Goal: Book appointment/travel/reservation

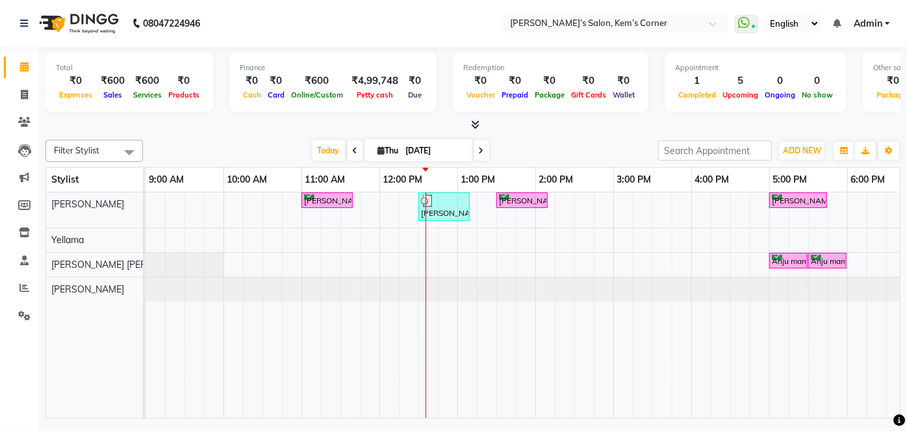
click at [465, 142] on input "[DATE]" at bounding box center [434, 150] width 65 height 19
select select "9"
select select "2025"
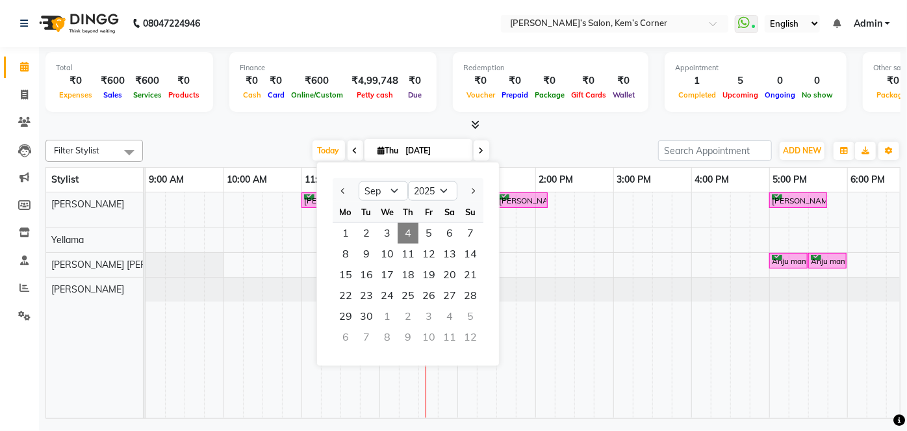
click at [479, 149] on icon at bounding box center [481, 151] width 5 height 8
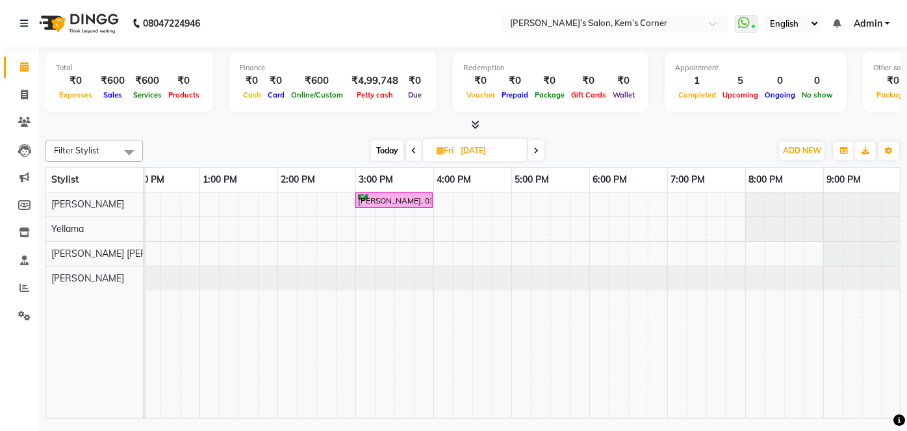
click at [385, 147] on span "Today" at bounding box center [387, 150] width 32 height 20
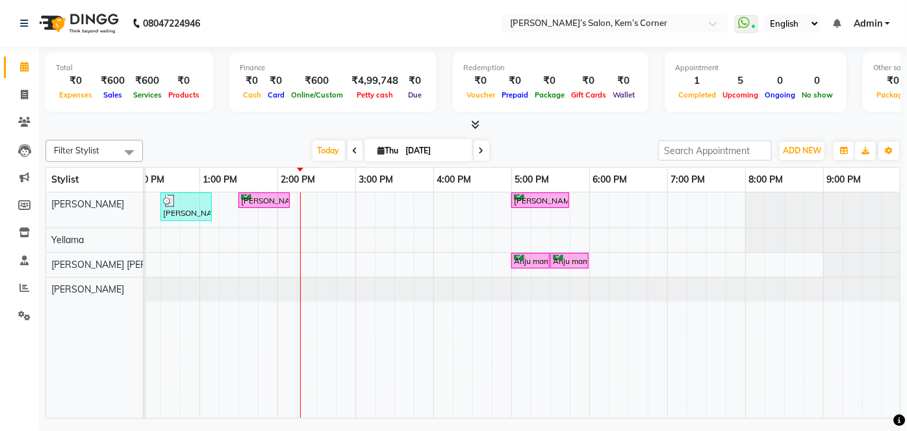
click at [481, 148] on icon at bounding box center [481, 151] width 5 height 8
type input "[DATE]"
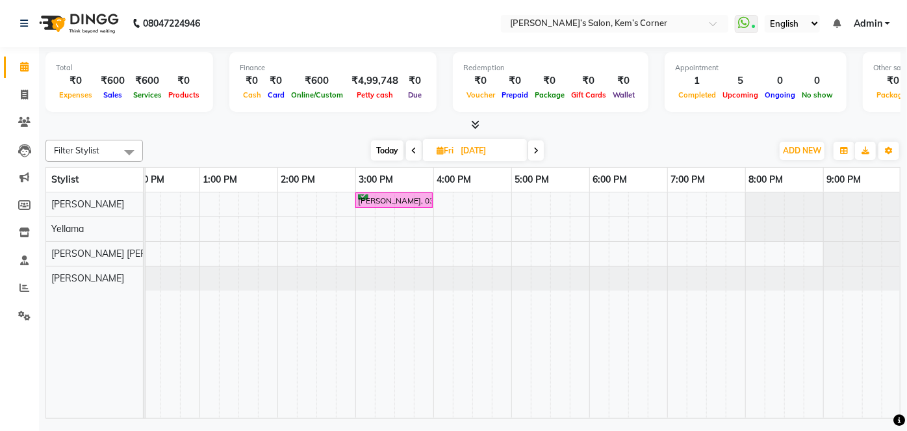
click at [521, 251] on div "[PERSON_NAME], 11:00 AM-11:40 AM, Haircut - [DEMOGRAPHIC_DATA] Hair Cut ([PERSO…" at bounding box center [395, 305] width 1014 height 226
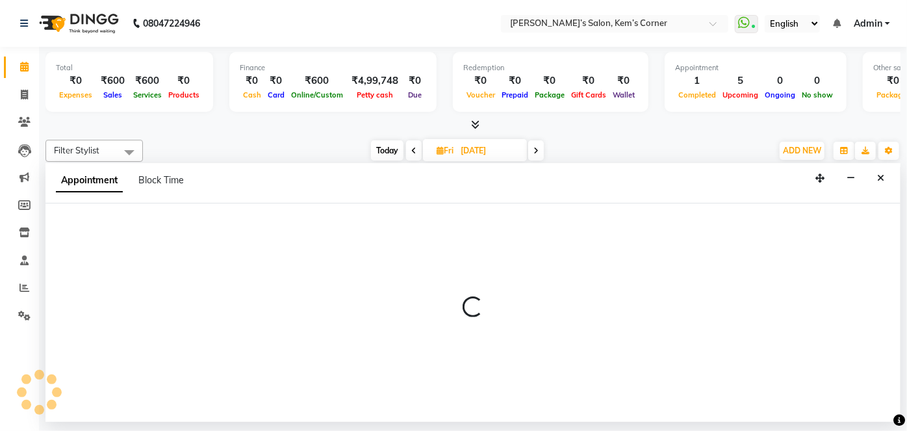
select select "62914"
select select "1020"
select select "tentative"
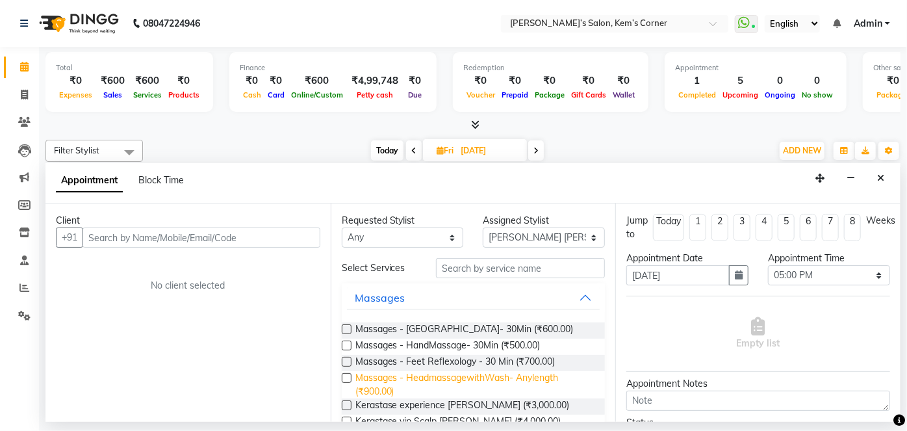
click at [445, 372] on span "Massages - HeadmassagewithWash- Anylength (₹900.00)" at bounding box center [476, 384] width 240 height 27
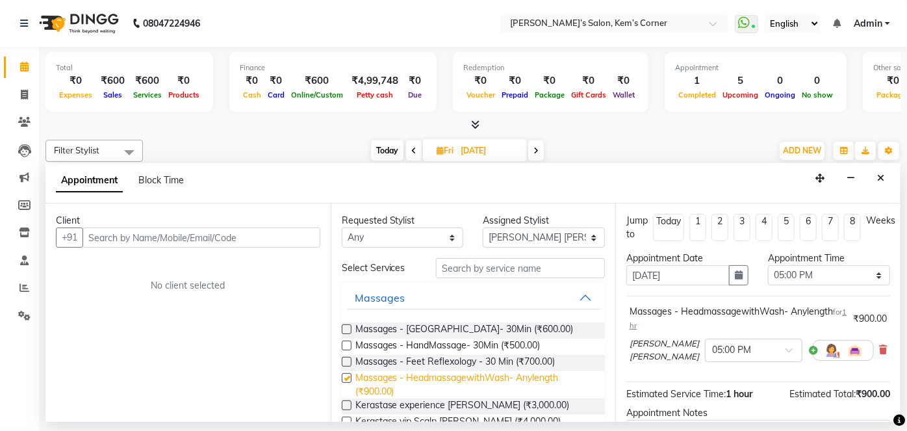
checkbox input "false"
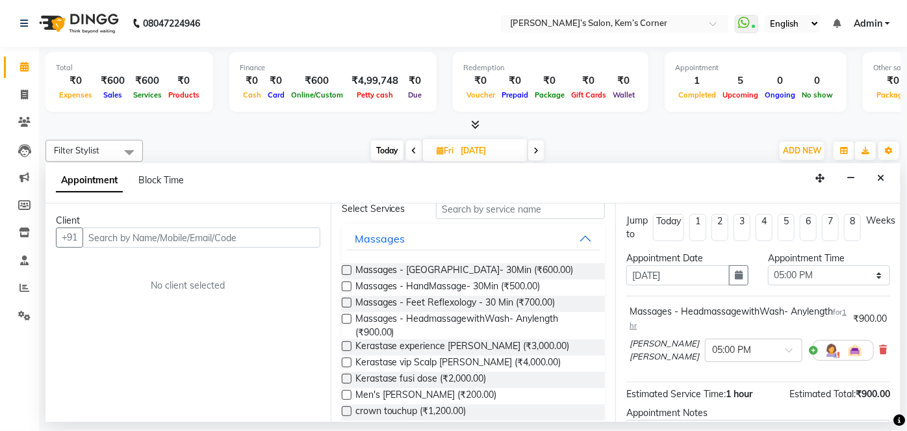
scroll to position [65, 0]
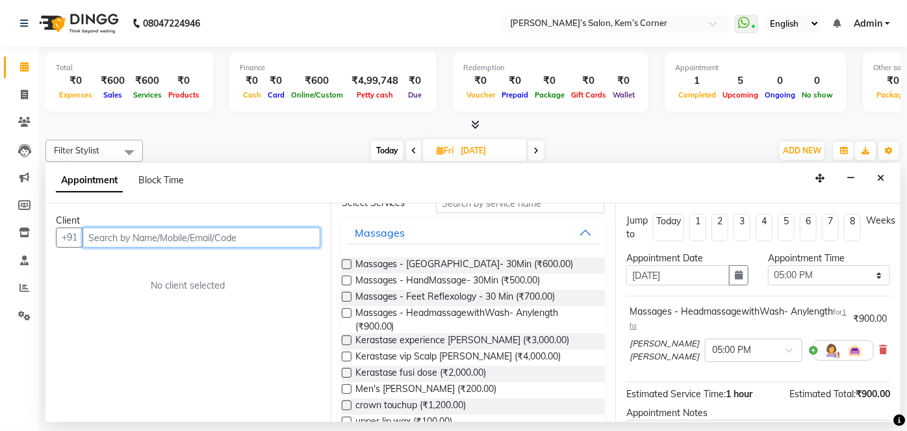
click at [282, 237] on input "text" at bounding box center [202, 237] width 238 height 20
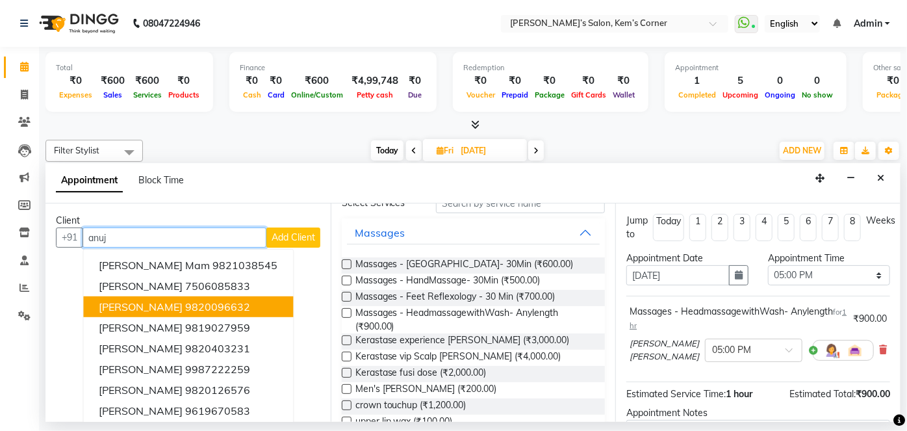
click at [213, 304] on ngb-highlight "9820096632" at bounding box center [217, 306] width 65 height 13
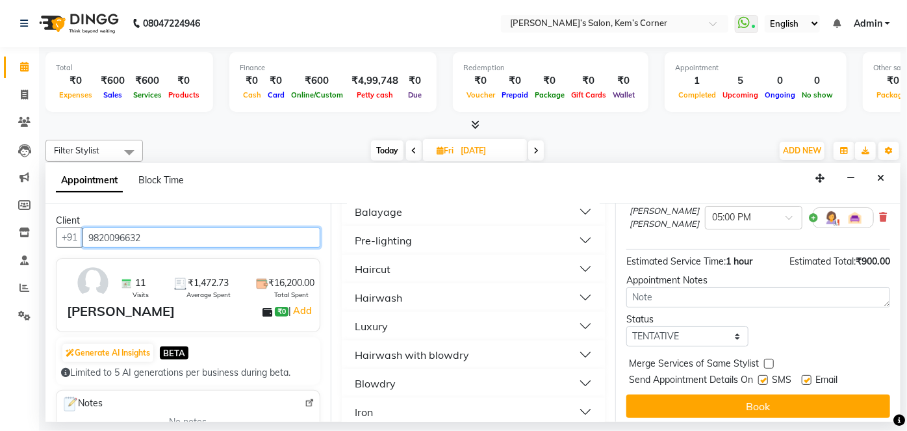
scroll to position [939, 0]
type input "9820096632"
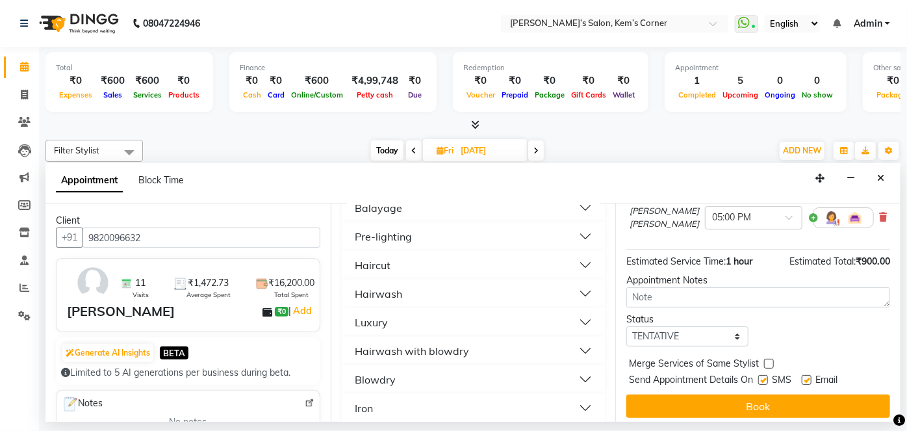
click at [567, 368] on button "Blowdry" at bounding box center [473, 379] width 253 height 23
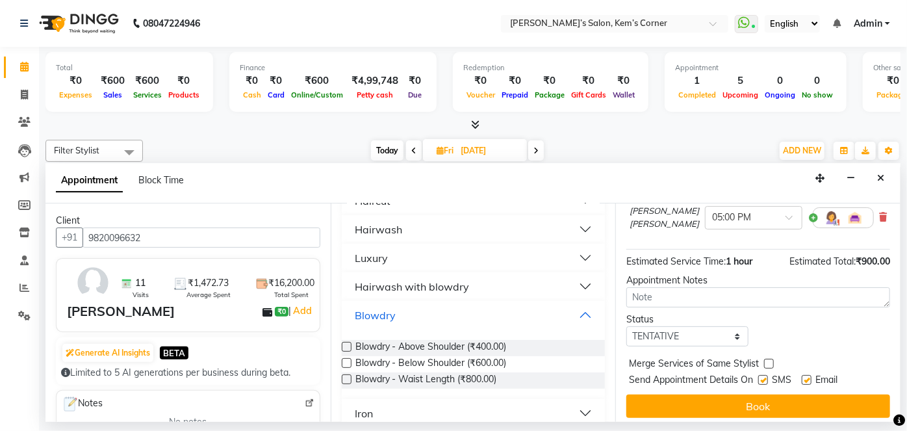
scroll to position [1004, 0]
click at [461, 372] on span "Blowdry - Waist Length (₹800.00)" at bounding box center [427, 380] width 142 height 16
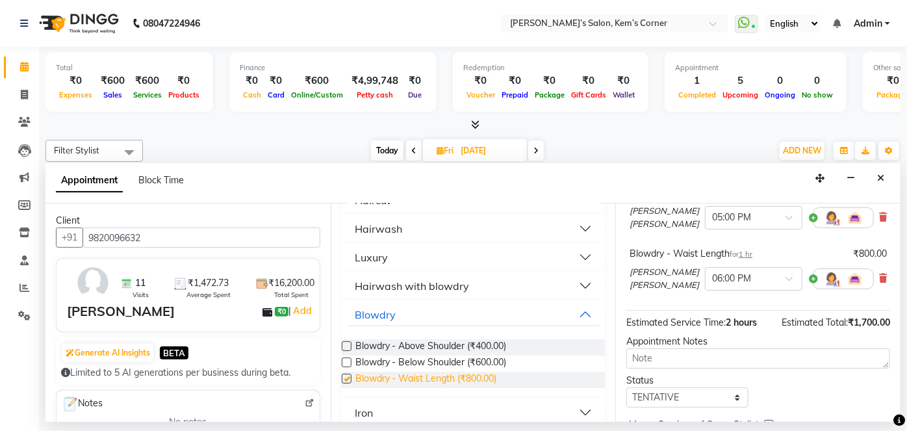
checkbox input "false"
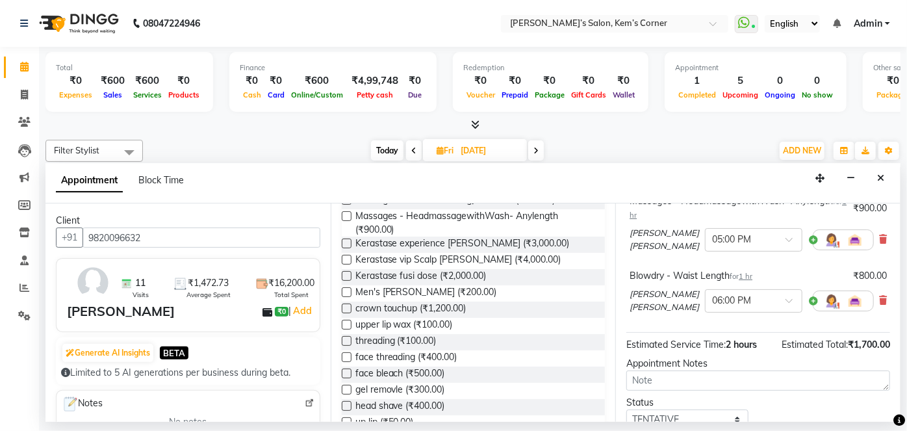
scroll to position [0, 0]
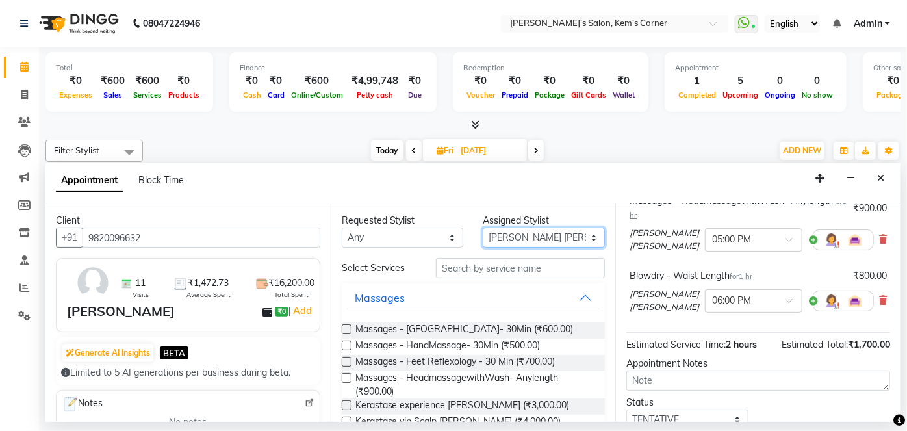
click at [584, 239] on select "Select [PERSON_NAME] [PERSON_NAME]" at bounding box center [544, 237] width 122 height 20
select select "50293"
click at [483, 227] on select "Select [PERSON_NAME] [PERSON_NAME]" at bounding box center [544, 237] width 122 height 20
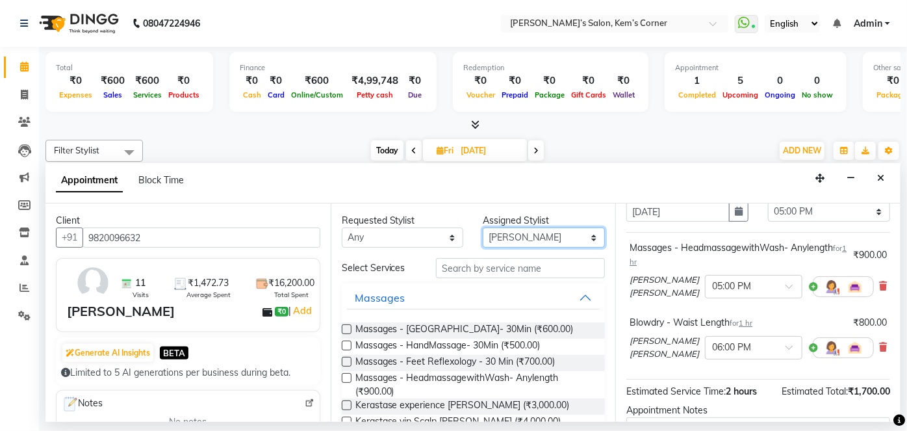
scroll to position [92, 3]
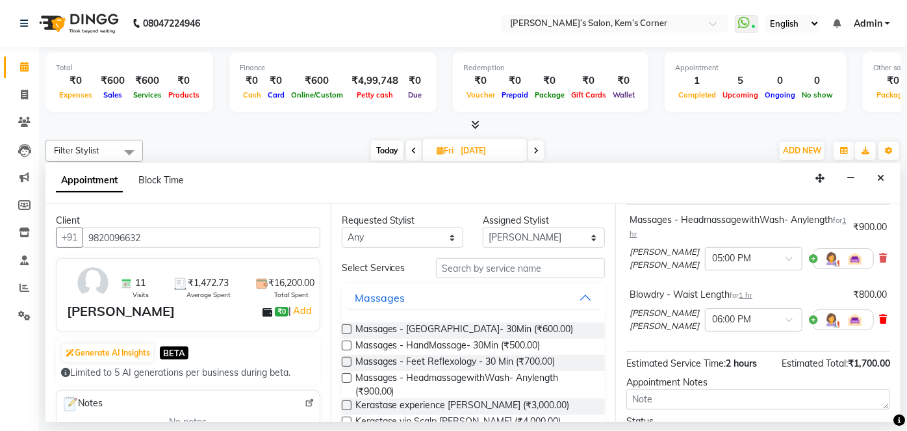
click at [879, 315] on icon at bounding box center [883, 319] width 8 height 9
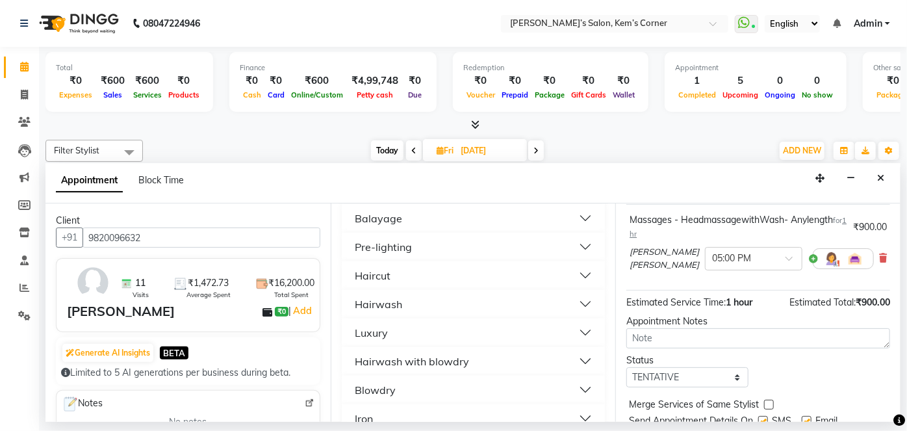
scroll to position [937, 0]
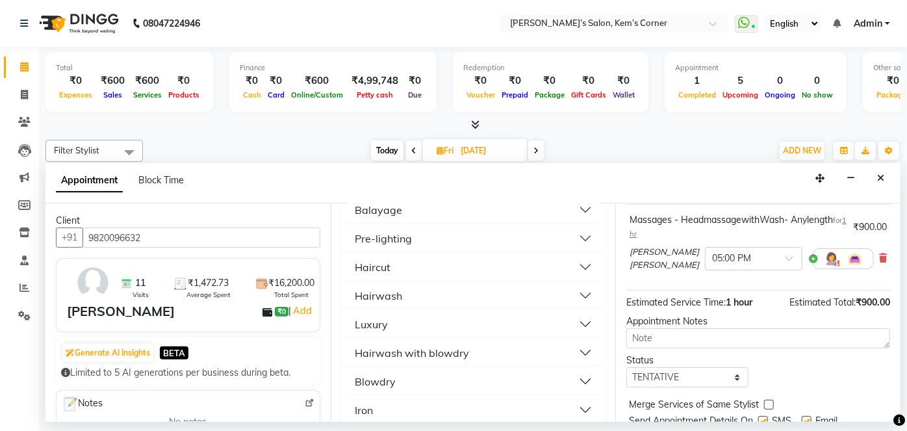
click at [462, 371] on button "Blowdry" at bounding box center [473, 381] width 253 height 23
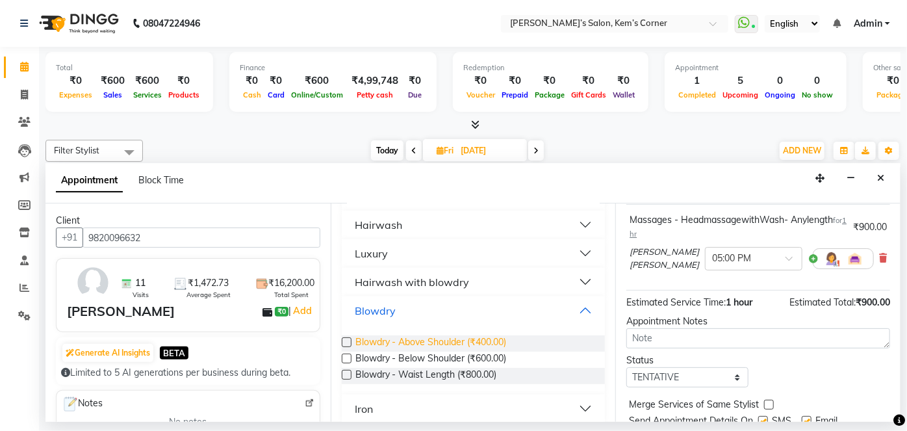
scroll to position [1009, 0]
click at [443, 367] on span "Blowdry - Waist Length (₹800.00)" at bounding box center [427, 375] width 142 height 16
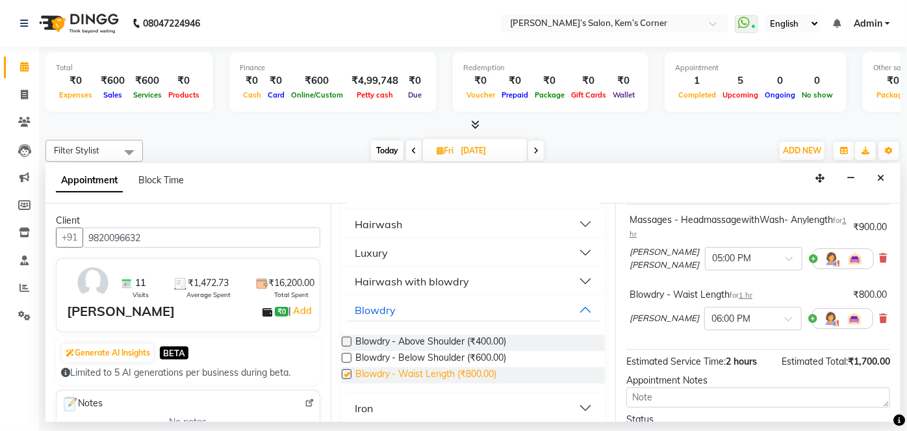
checkbox input "false"
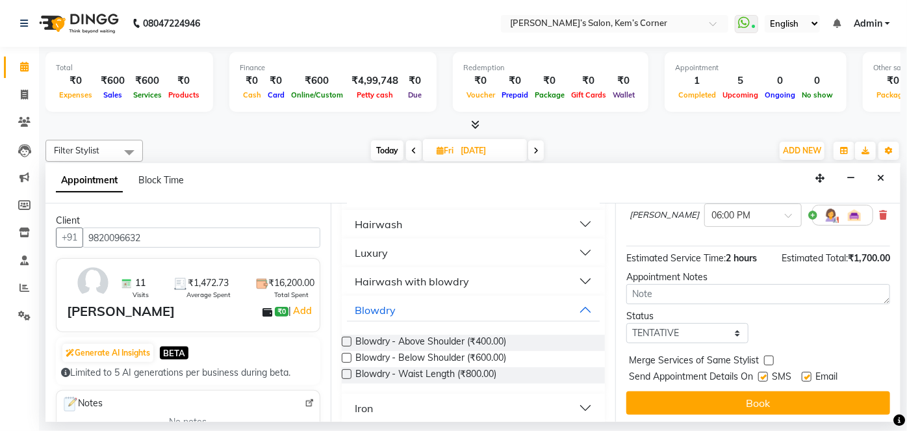
scroll to position [196, 3]
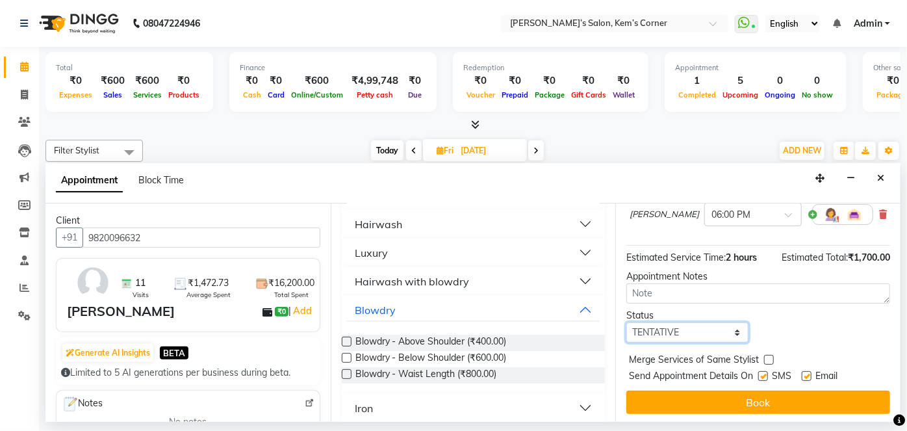
click at [727, 335] on select "Select TENTATIVE CONFIRM UPCOMING" at bounding box center [688, 332] width 122 height 20
select select "confirm booking"
click at [627, 322] on select "Select TENTATIVE CONFIRM UPCOMING" at bounding box center [688, 332] width 122 height 20
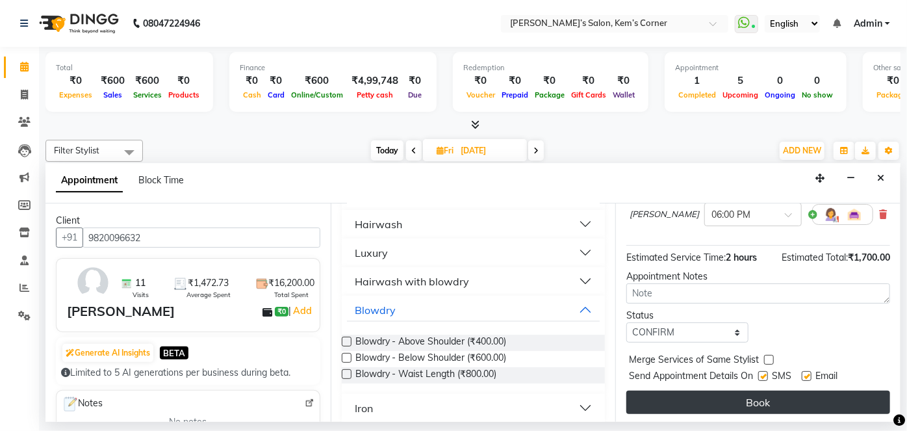
click at [749, 404] on button "Book" at bounding box center [759, 402] width 264 height 23
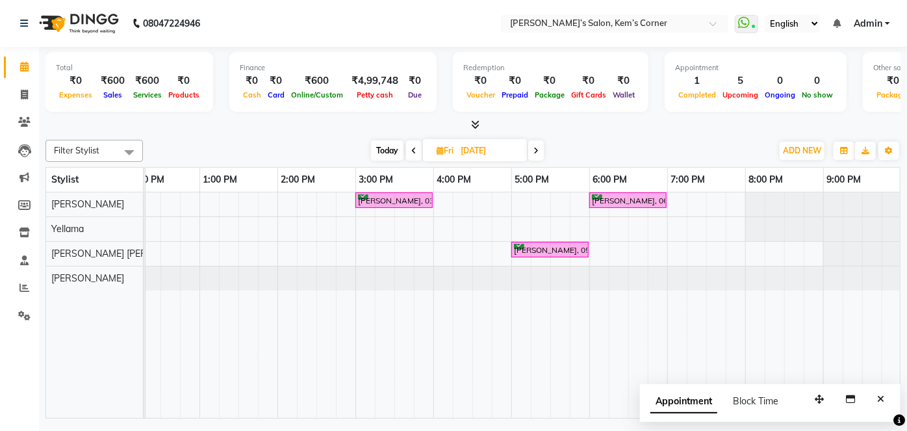
click at [391, 147] on span "Today" at bounding box center [387, 150] width 32 height 20
type input "[DATE]"
